Goal: Task Accomplishment & Management: Manage account settings

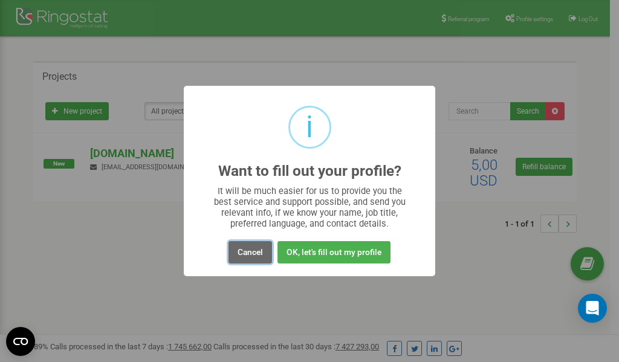
click at [252, 251] on button "Cancel" at bounding box center [250, 252] width 44 height 22
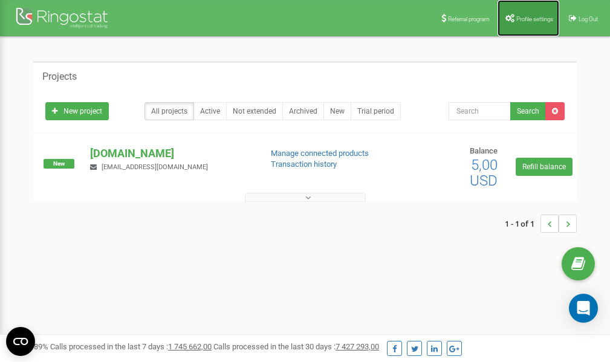
click at [537, 25] on link "Profile settings" at bounding box center [528, 18] width 62 height 36
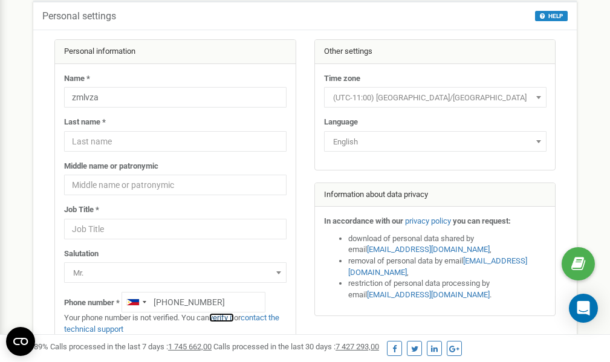
click at [228, 317] on link "verify it" at bounding box center [221, 317] width 25 height 9
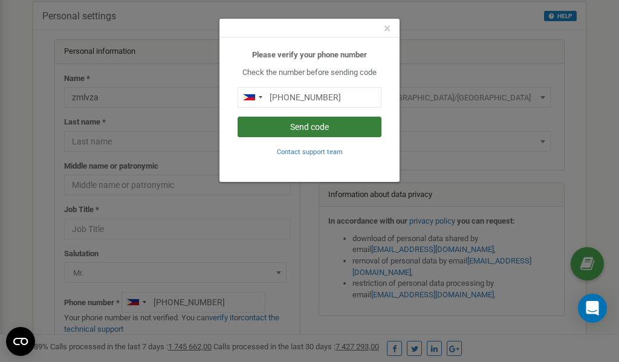
click at [320, 126] on button "Send code" at bounding box center [309, 127] width 144 height 21
